Goal: Navigation & Orientation: Find specific page/section

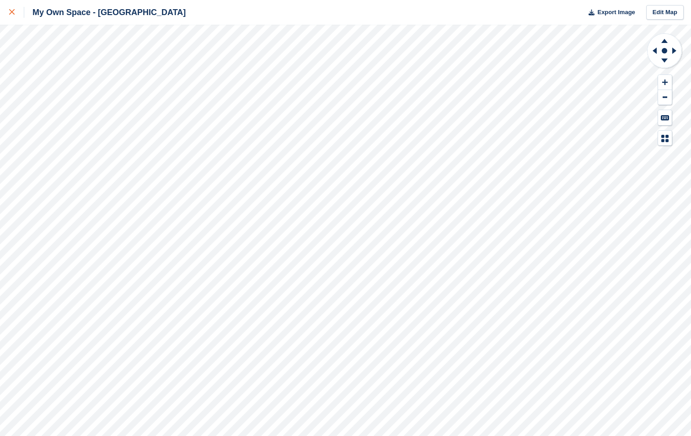
click at [14, 15] on icon at bounding box center [11, 11] width 5 height 5
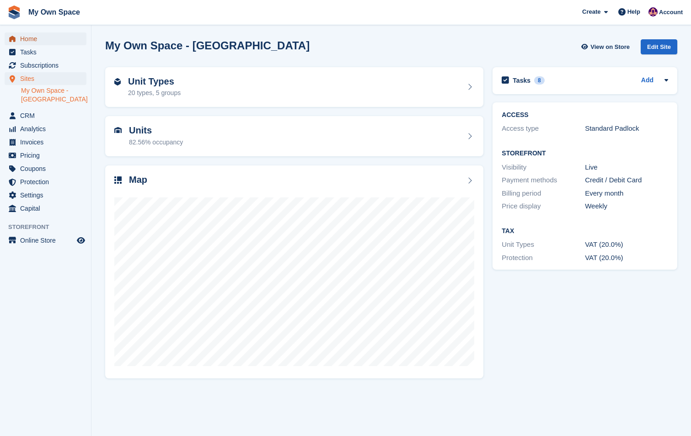
click at [20, 34] on span "Home" at bounding box center [47, 38] width 55 height 13
